Goal: Task Accomplishment & Management: Manage account settings

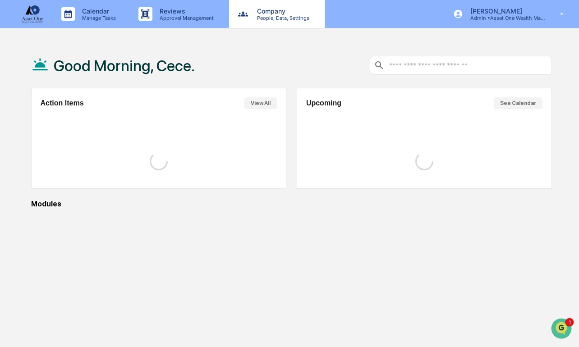
click at [256, 12] on p "Company" at bounding box center [282, 11] width 64 height 8
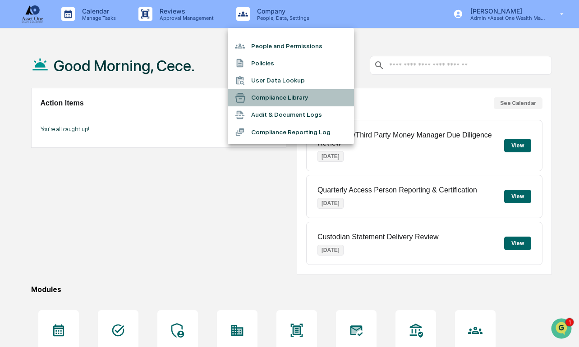
click at [288, 100] on li "Compliance Library" at bounding box center [291, 97] width 126 height 17
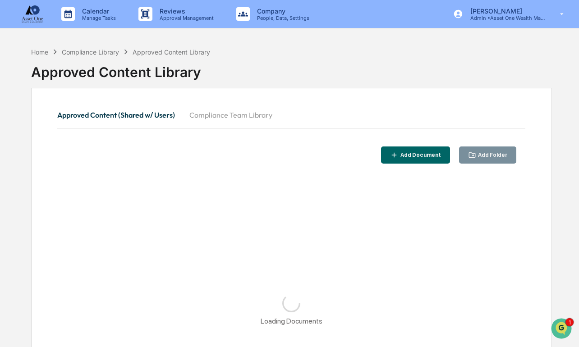
click at [216, 112] on button "Compliance Team Library" at bounding box center [230, 115] width 97 height 22
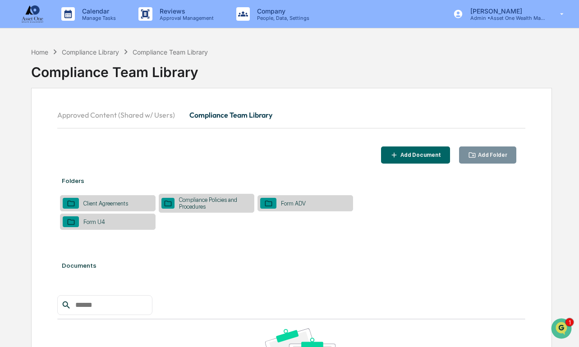
click at [495, 159] on button "Add Folder" at bounding box center [488, 156] width 58 height 18
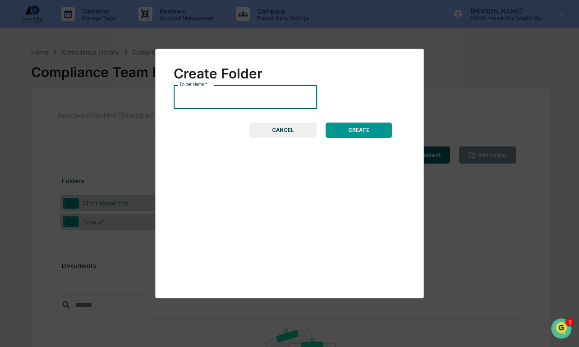
click at [279, 104] on input "Folder Name   *" at bounding box center [245, 97] width 143 height 24
paste input "**********"
type input "**********"
click at [355, 128] on button "CREATE" at bounding box center [359, 130] width 66 height 15
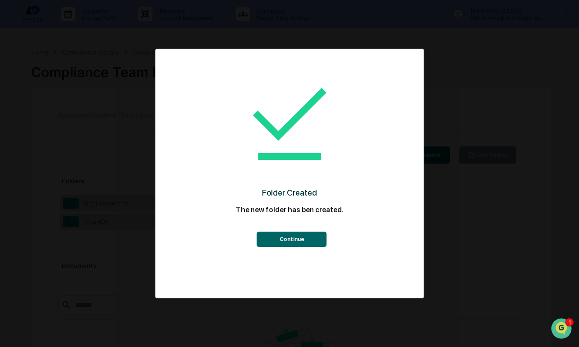
click at [318, 242] on button "Continue" at bounding box center [292, 239] width 70 height 15
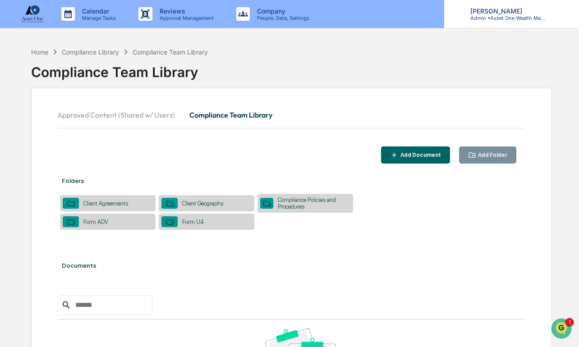
click at [530, 24] on div "[PERSON_NAME] Admin • Asset One Wealth Management" at bounding box center [511, 14] width 135 height 28
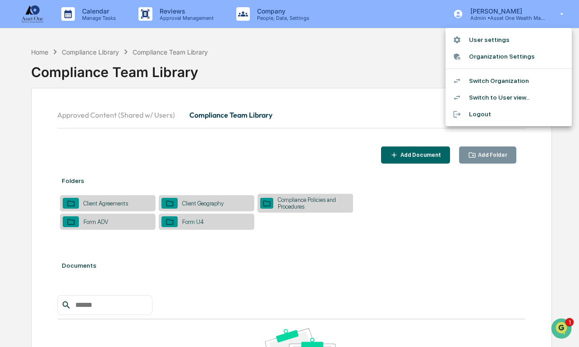
click at [526, 76] on li "Switch Organization" at bounding box center [509, 81] width 126 height 17
